Goal: Task Accomplishment & Management: Manage account settings

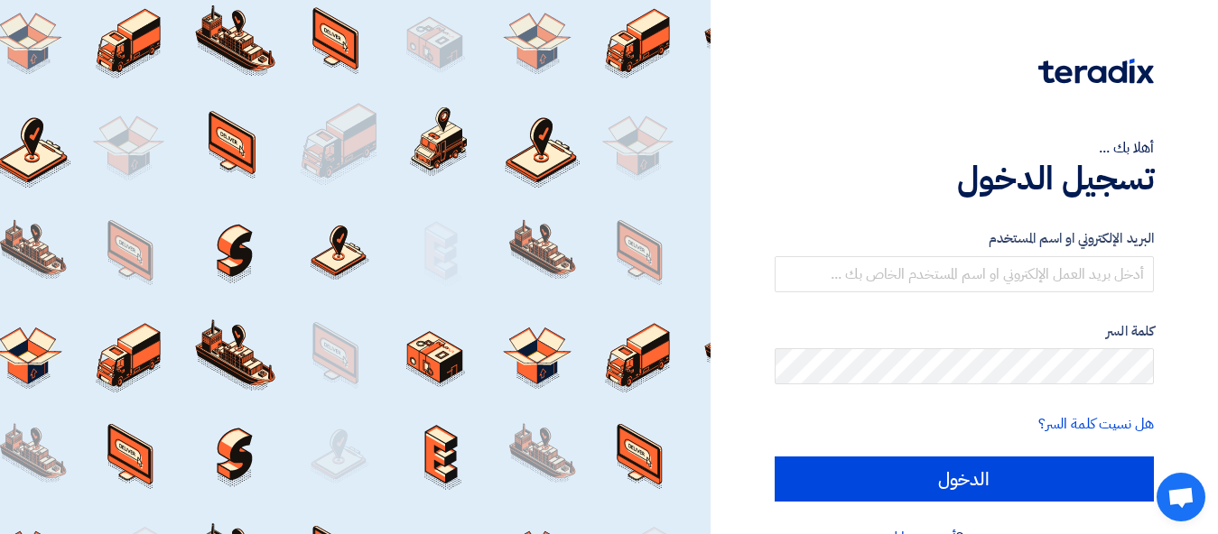
click at [926, 251] on div "البريد الإلكتروني او اسم المستخدم" at bounding box center [963, 260] width 379 height 64
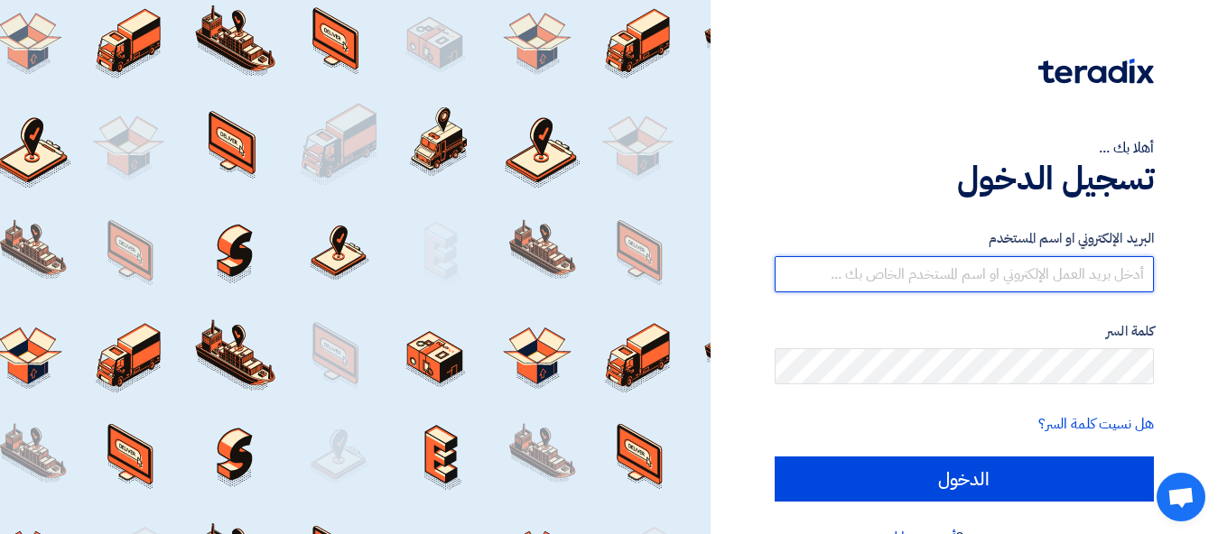
click at [929, 278] on input "text" at bounding box center [963, 274] width 379 height 36
click at [929, 279] on input "text" at bounding box center [963, 274] width 379 height 36
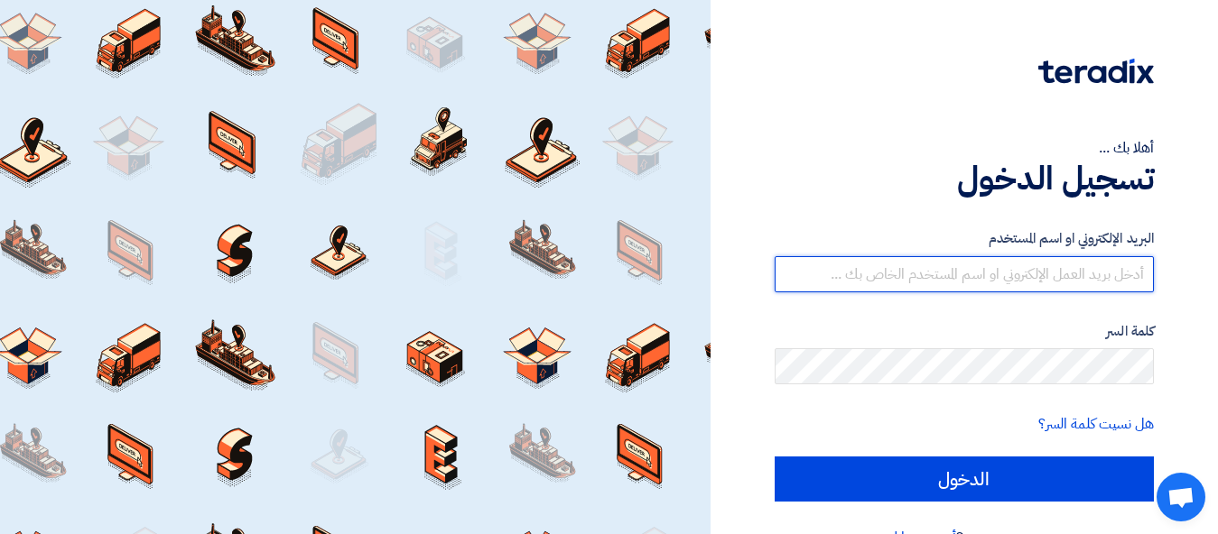
click at [929, 279] on input "text" at bounding box center [963, 274] width 379 height 36
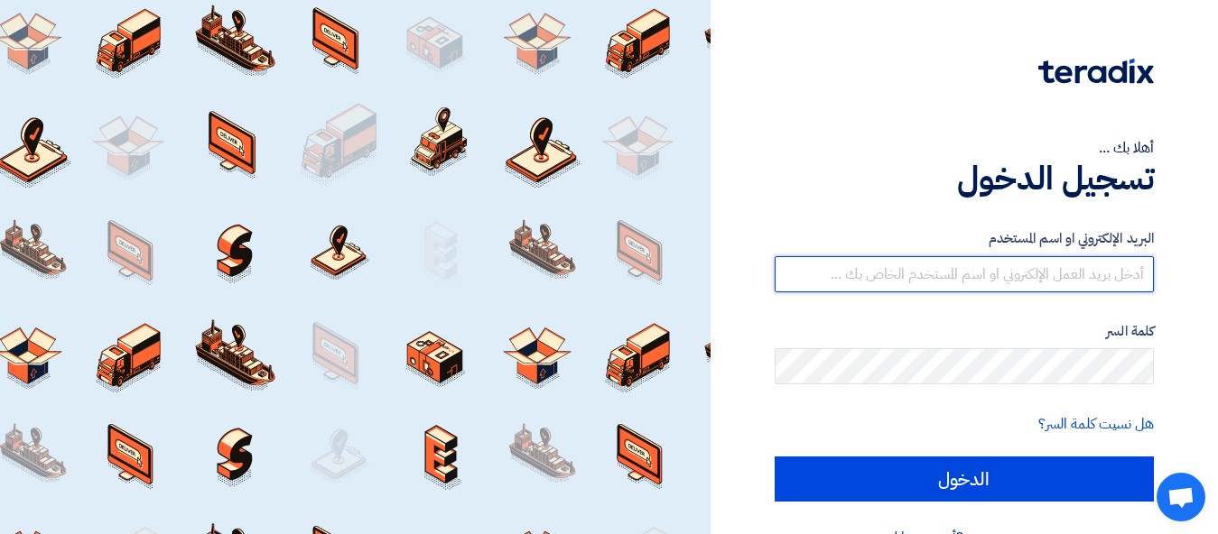
click at [929, 279] on input "text" at bounding box center [963, 274] width 379 height 36
type input "[PERSON_NAME].[PERSON_NAME] [EMAIL_ADDRESS][DOMAIN_NAME]"
